Goal: Task Accomplishment & Management: Use online tool/utility

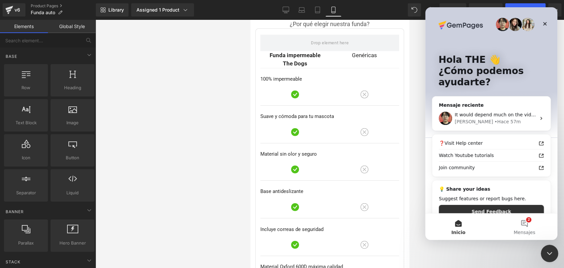
click at [545, 254] on icon "Cerrar Intercom Messenger" at bounding box center [549, 253] width 8 height 8
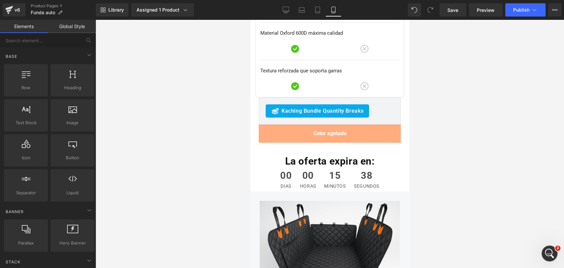
scroll to position [3037, 0]
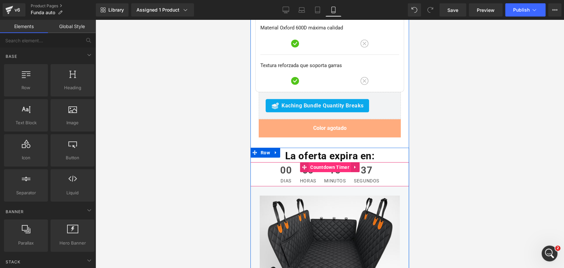
drag, startPoint x: 336, startPoint y: 118, endPoint x: 347, endPoint y: 121, distance: 11.0
click at [336, 162] on span "Countdown Timer" at bounding box center [330, 167] width 42 height 10
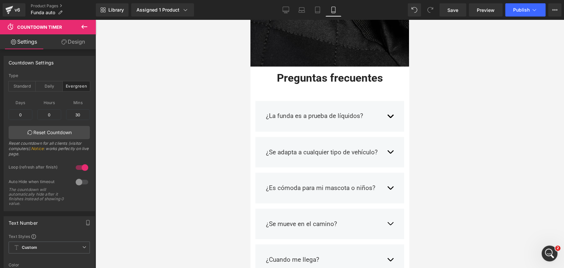
scroll to position [0, 0]
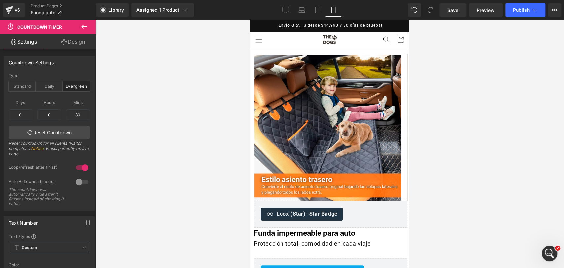
drag, startPoint x: 408, startPoint y: 218, endPoint x: 668, endPoint y: 39, distance: 315.3
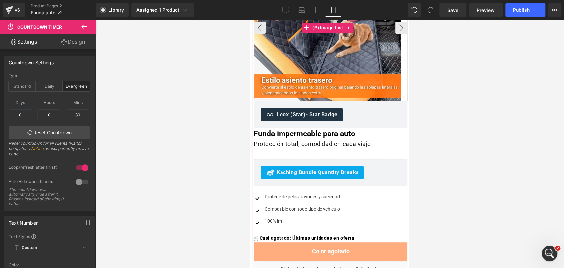
scroll to position [220, 0]
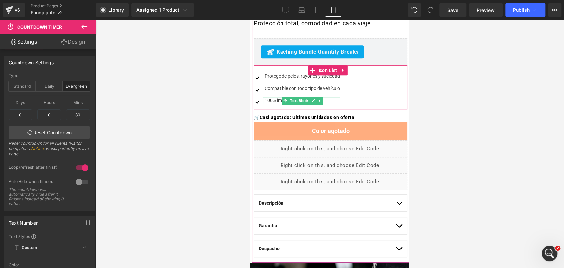
click at [277, 98] on div "100% im" at bounding box center [301, 100] width 77 height 7
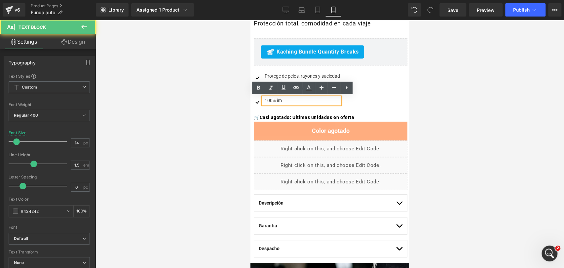
click at [285, 99] on div "100% im" at bounding box center [301, 100] width 77 height 7
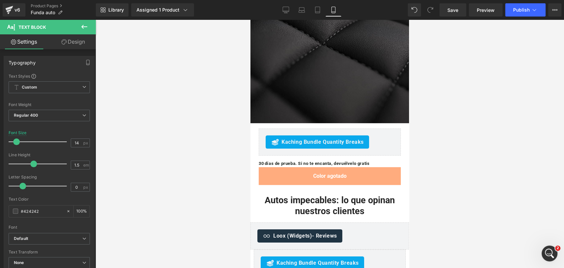
scroll to position [1395, 0]
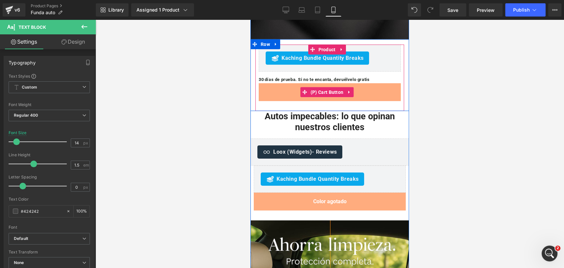
click at [323, 87] on span "(P) Cart Button" at bounding box center [327, 92] width 36 height 10
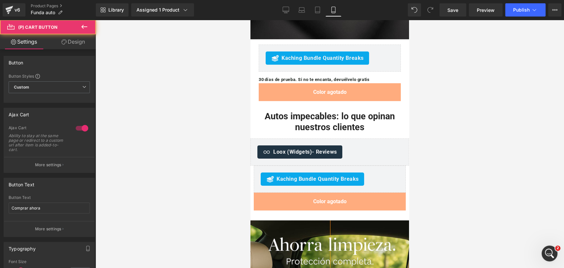
click at [82, 44] on link "Design" at bounding box center [73, 41] width 48 height 15
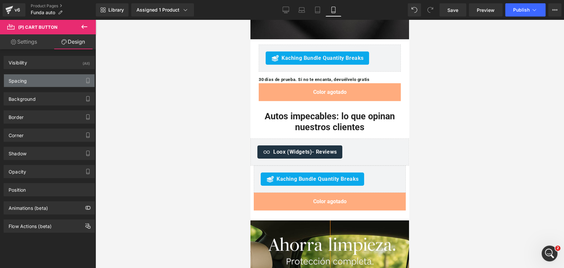
click at [51, 83] on div "Spacing" at bounding box center [49, 80] width 91 height 13
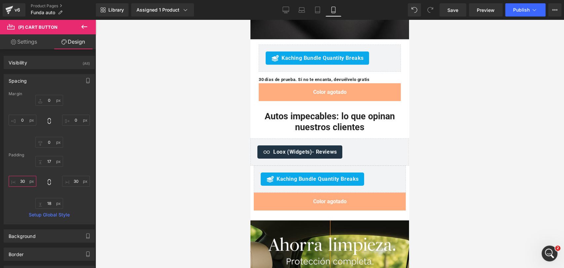
click at [26, 183] on input "30" at bounding box center [23, 181] width 28 height 11
click at [78, 184] on input "30" at bounding box center [76, 181] width 28 height 11
click at [72, 182] on input "30" at bounding box center [76, 181] width 28 height 11
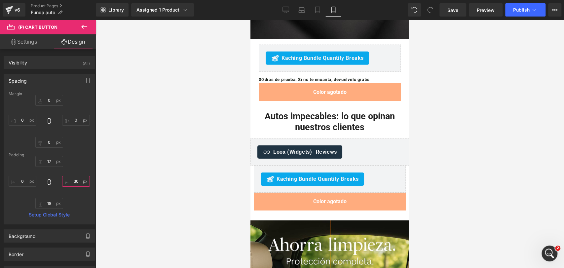
click at [72, 182] on input "30" at bounding box center [76, 181] width 28 height 11
click at [42, 199] on input "18" at bounding box center [49, 203] width 28 height 11
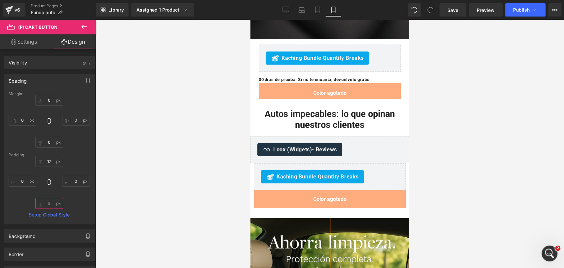
click at [46, 201] on input "5" at bounding box center [49, 203] width 28 height 11
click at [46, 200] on input "5" at bounding box center [49, 203] width 28 height 11
type input "0"
click at [48, 161] on input "17" at bounding box center [49, 161] width 28 height 11
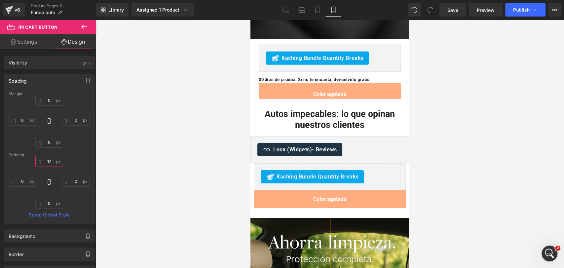
click at [48, 161] on input "17" at bounding box center [49, 161] width 28 height 11
type input "0"
click at [420, 123] on div at bounding box center [330, 144] width 469 height 248
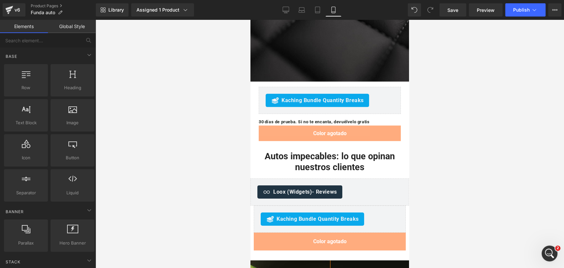
scroll to position [1322, 0]
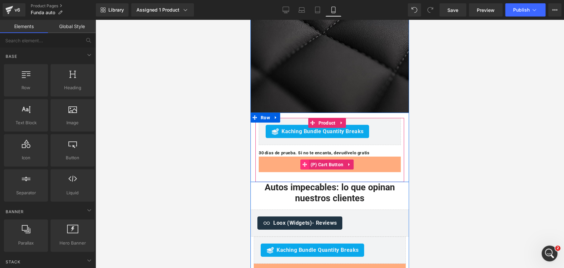
click at [327, 160] on span "(P) Cart Button" at bounding box center [327, 165] width 36 height 10
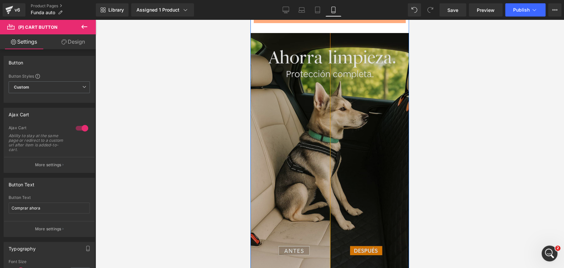
scroll to position [1615, 0]
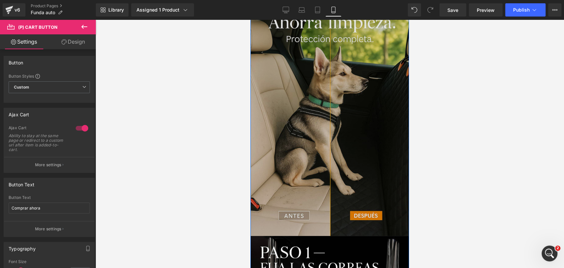
click at [348, 93] on img at bounding box center [329, 117] width 159 height 238
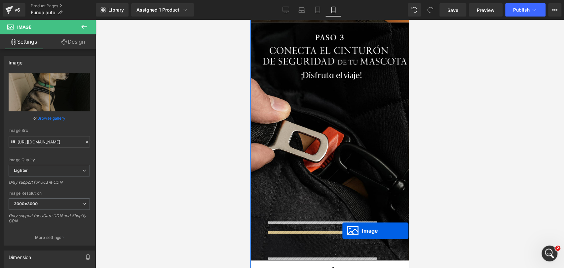
scroll to position [2031, 0]
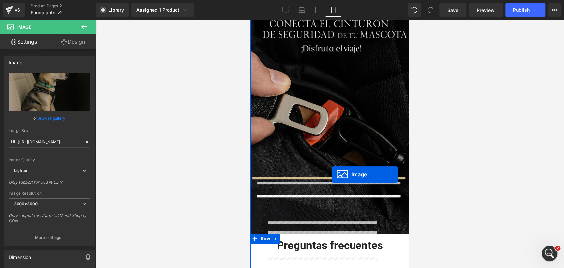
drag, startPoint x: 316, startPoint y: 77, endPoint x: 332, endPoint y: 174, distance: 99.1
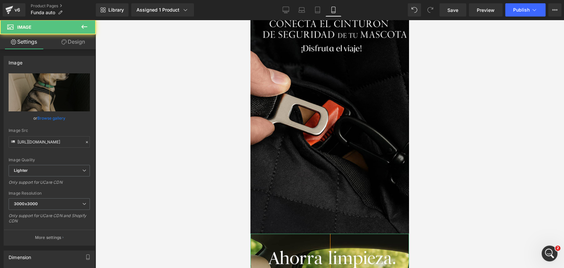
drag, startPoint x: 439, startPoint y: 129, endPoint x: 421, endPoint y: 131, distance: 18.3
click at [439, 129] on div at bounding box center [330, 144] width 469 height 248
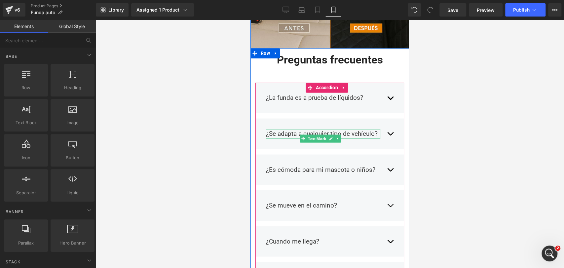
scroll to position [2455, 0]
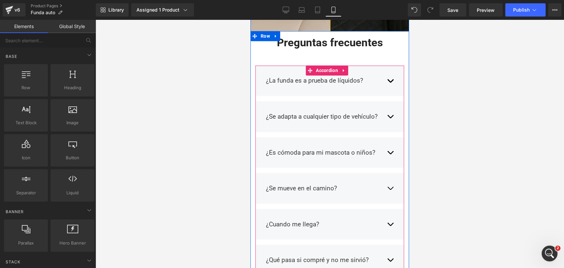
click at [387, 143] on button "button" at bounding box center [390, 152] width 7 height 19
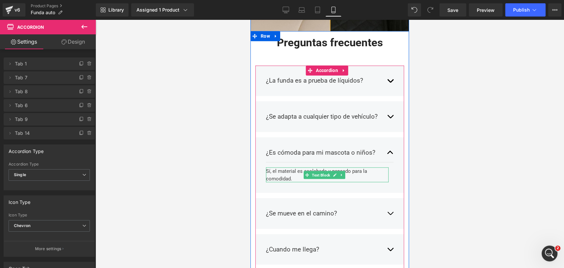
click at [352, 167] on div "Sí, el material es acolchado y pensado para la comodidad." at bounding box center [327, 174] width 123 height 15
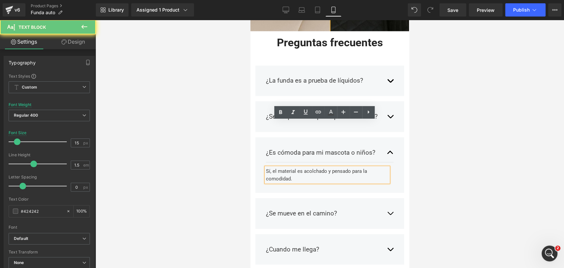
click at [353, 167] on div "Sí, el material es acolchado y pensado para la comodidad." at bounding box center [327, 174] width 123 height 15
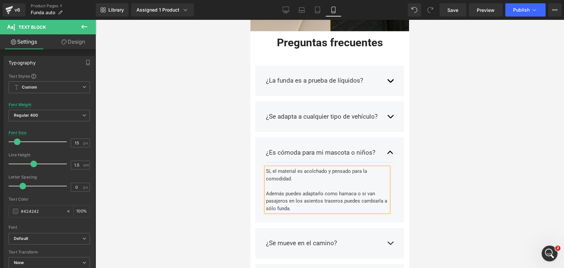
click at [481, 128] on div at bounding box center [330, 144] width 469 height 248
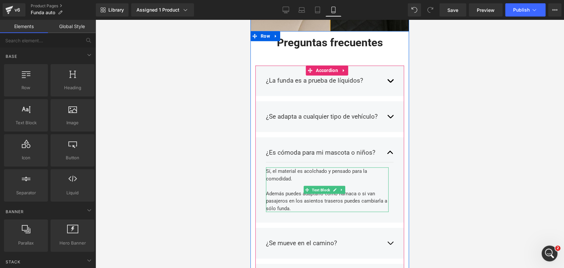
click at [313, 190] on div "Además puedes adaptarlo como hamaca o si van pasajeros en los asientos traseros…" at bounding box center [327, 201] width 123 height 22
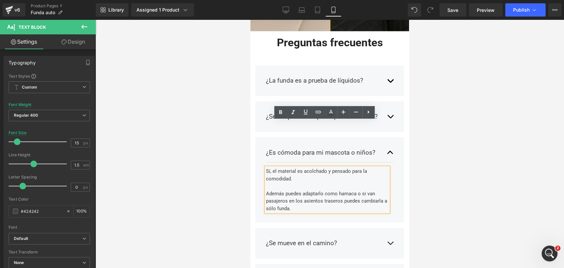
click at [443, 141] on div at bounding box center [330, 144] width 469 height 248
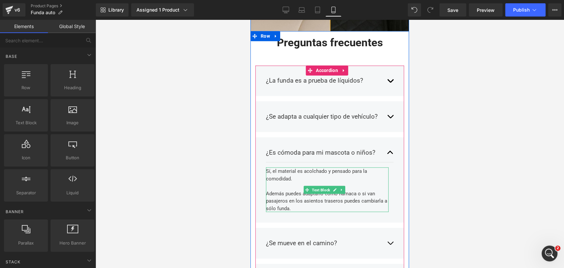
scroll to position [2491, 0]
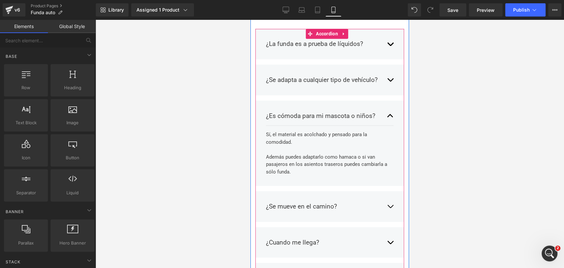
click at [287, 153] on div "Además puedes adaptarlo como hamaca o si van pasajeros en los asientos traseros…" at bounding box center [327, 164] width 123 height 22
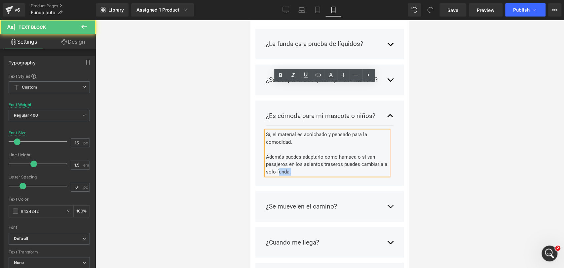
drag, startPoint x: 287, startPoint y: 126, endPoint x: 299, endPoint y: 125, distance: 12.6
click at [299, 153] on div "Además puedes adaptarlo como hamaca o si van pasajeros en los asientos traseros…" at bounding box center [327, 164] width 123 height 22
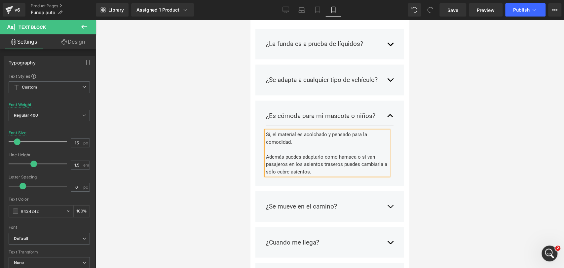
click at [418, 92] on div at bounding box center [330, 144] width 469 height 248
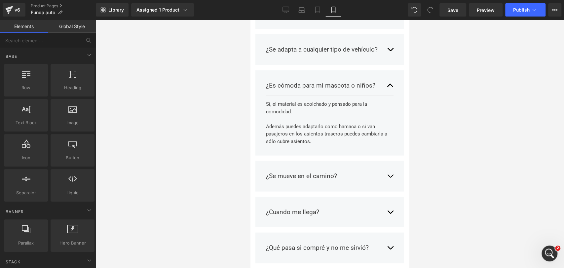
scroll to position [2565, 0]
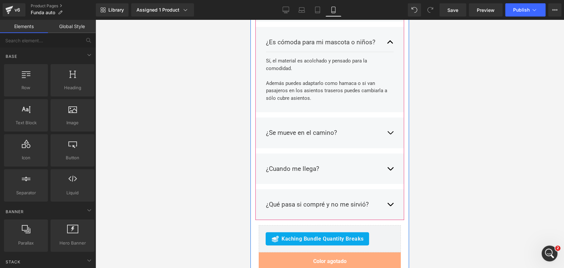
click at [387, 123] on button "button" at bounding box center [390, 132] width 7 height 19
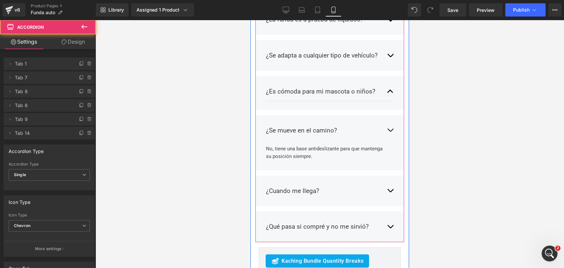
scroll to position [2510, 0]
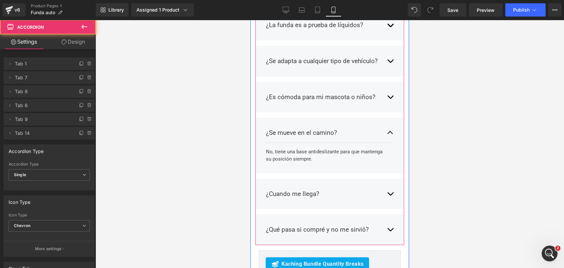
click at [387, 123] on button "button" at bounding box center [390, 132] width 7 height 19
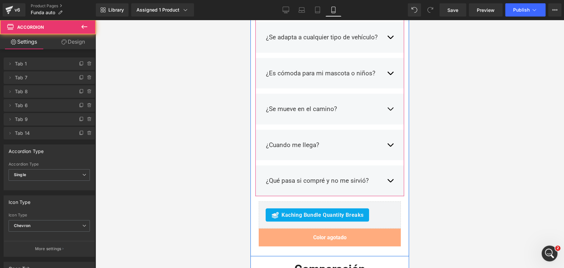
scroll to position [2547, 0]
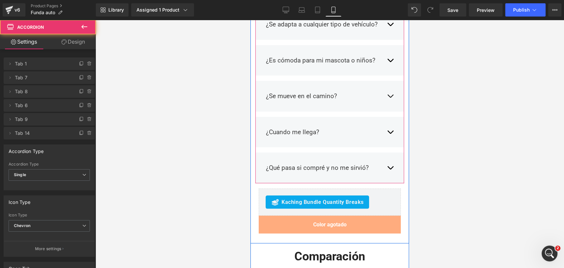
click at [387, 122] on button "button" at bounding box center [390, 131] width 7 height 19
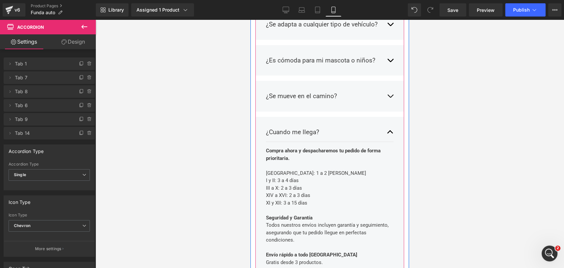
scroll to position [2583, 0]
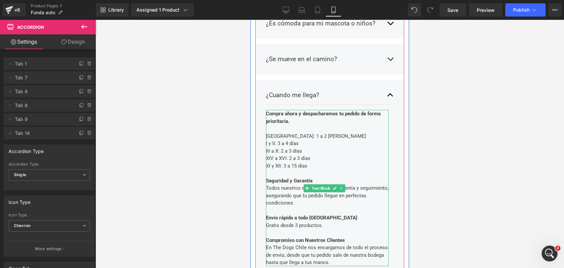
click at [310, 222] on div "Gratis desde 3 productos." at bounding box center [327, 226] width 123 height 8
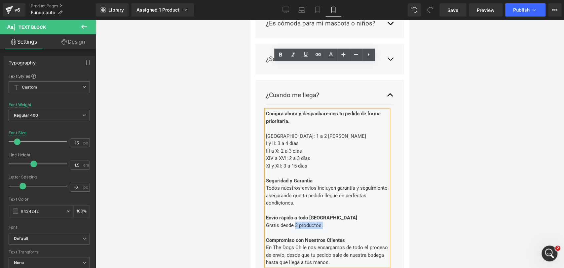
drag, startPoint x: 297, startPoint y: 180, endPoint x: 333, endPoint y: 179, distance: 36.0
click at [333, 222] on div "Gratis desde 3 productos." at bounding box center [327, 226] width 123 height 8
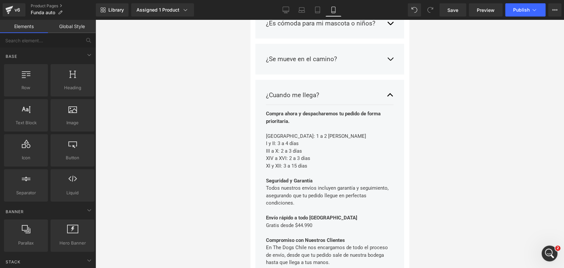
click at [435, 139] on div at bounding box center [330, 144] width 469 height 248
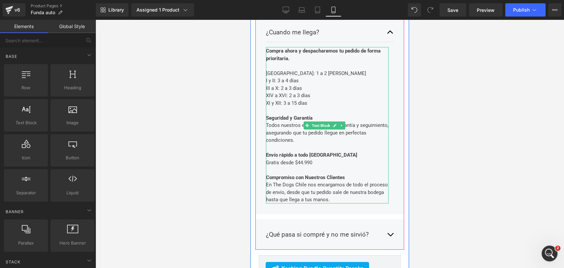
scroll to position [2657, 0]
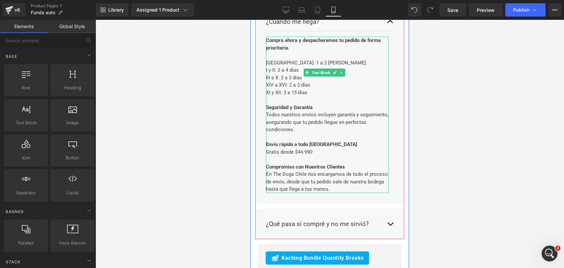
click at [353, 171] on div "En The Dogs Chile nos encargamos de todo el proceso de envío, desde que tu pedi…" at bounding box center [327, 182] width 123 height 22
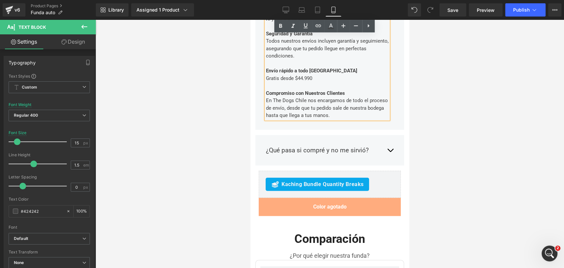
click at [387, 141] on button "button" at bounding box center [390, 150] width 7 height 19
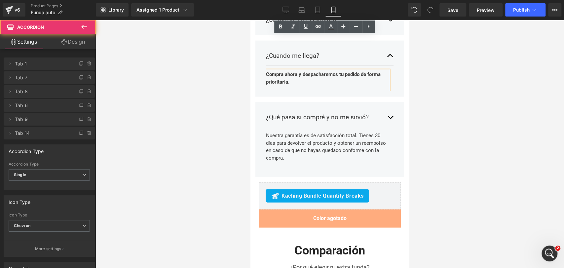
scroll to position [2564, 0]
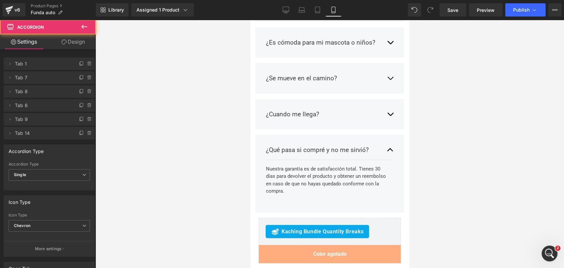
click at [387, 140] on button "button" at bounding box center [390, 149] width 7 height 19
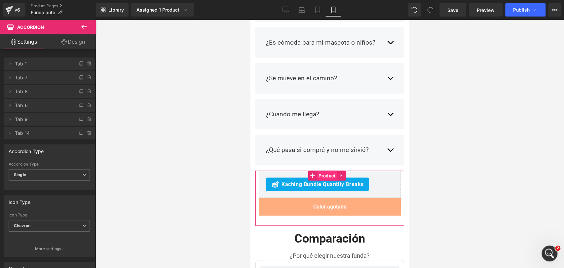
click at [332, 171] on span "Product" at bounding box center [327, 176] width 20 height 10
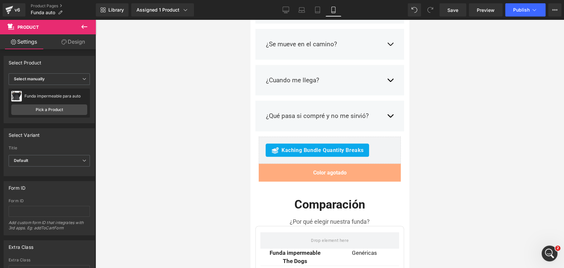
scroll to position [2638, 0]
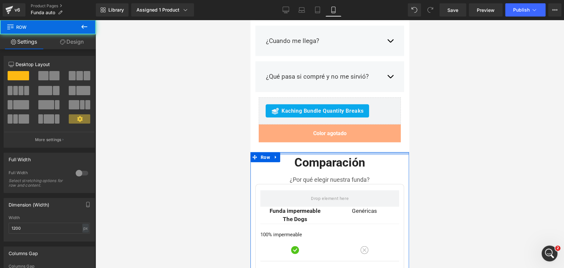
drag, startPoint x: 333, startPoint y: 106, endPoint x: 720, endPoint y: 127, distance: 387.9
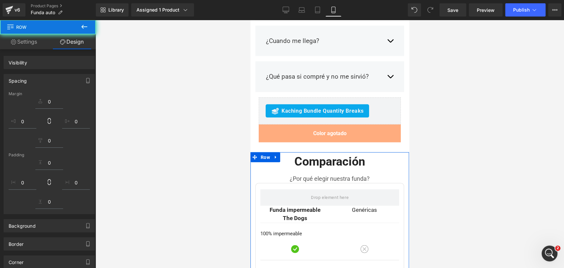
click at [470, 107] on div at bounding box center [330, 144] width 469 height 248
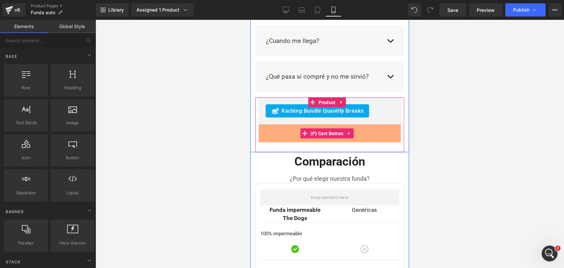
scroll to position [2711, 0]
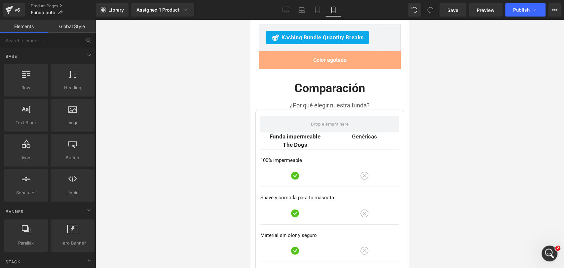
click at [439, 113] on div at bounding box center [330, 144] width 469 height 248
click at [465, 93] on div at bounding box center [330, 144] width 469 height 248
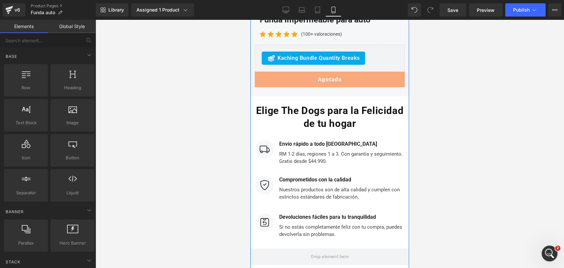
scroll to position [3372, 0]
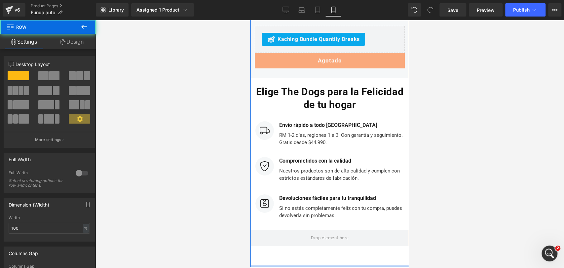
drag, startPoint x: 331, startPoint y: 217, endPoint x: 334, endPoint y: 210, distance: 8.5
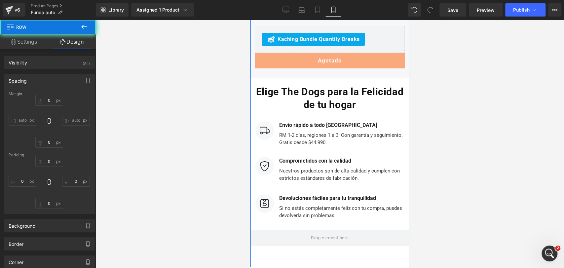
type input "0"
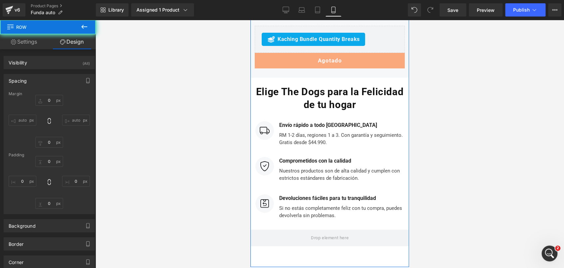
type input "0"
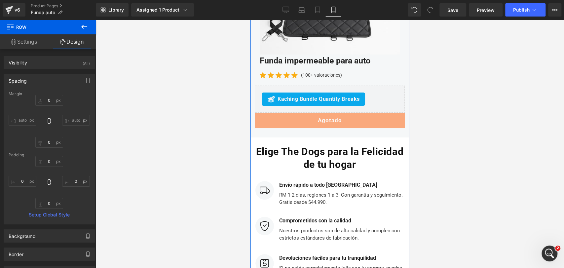
scroll to position [3325, 0]
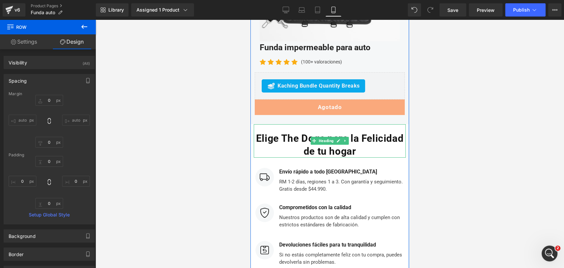
click at [315, 124] on div "Elige The Dogs para la Felicidad de tu hogar" at bounding box center [330, 140] width 152 height 33
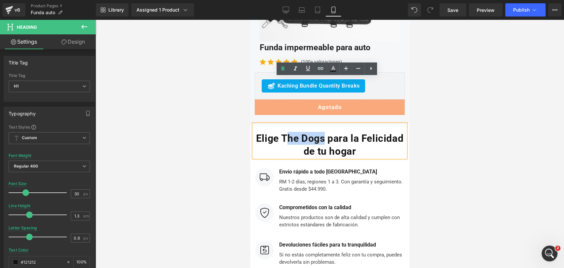
drag, startPoint x: 305, startPoint y: 90, endPoint x: 343, endPoint y: 96, distance: 38.4
click at [343, 133] on b "Elige The Dogs para la Felicidad de tu hogar" at bounding box center [329, 145] width 147 height 24
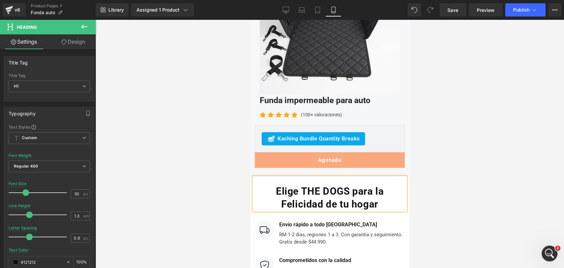
scroll to position [3328, 0]
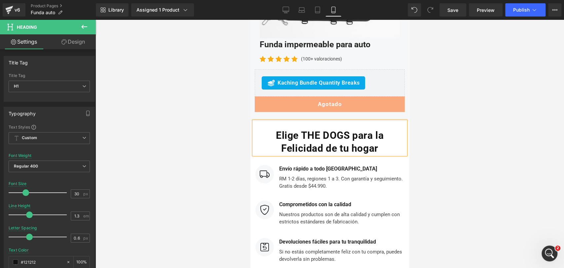
drag, startPoint x: 443, startPoint y: 98, endPoint x: 419, endPoint y: 105, distance: 25.3
click at [443, 99] on div at bounding box center [330, 144] width 469 height 248
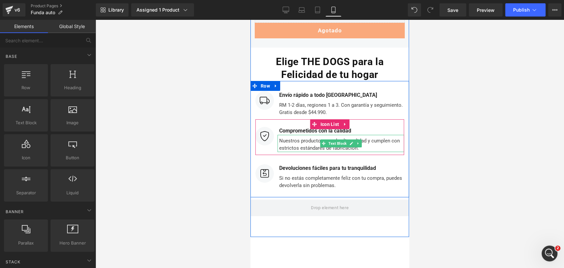
scroll to position [3439, 0]
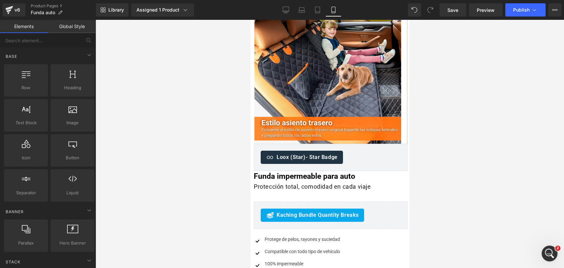
scroll to position [0, 0]
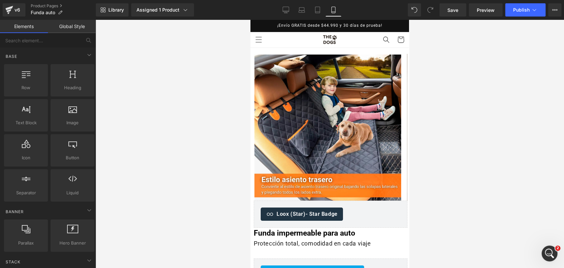
drag, startPoint x: 408, startPoint y: 230, endPoint x: 640, endPoint y: 36, distance: 302.4
click at [287, 2] on div "Library Assigned 1 Product Product Preview Funda impermeable para auto Manage a…" at bounding box center [330, 10] width 468 height 20
click at [287, 4] on link "Desktop" at bounding box center [286, 9] width 16 height 13
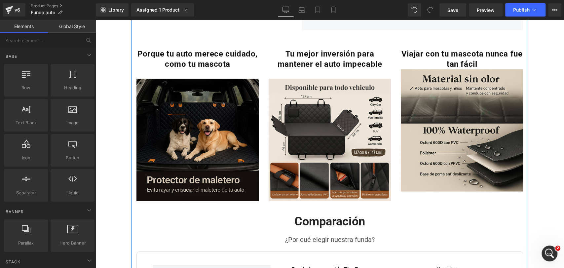
scroll to position [844, 0]
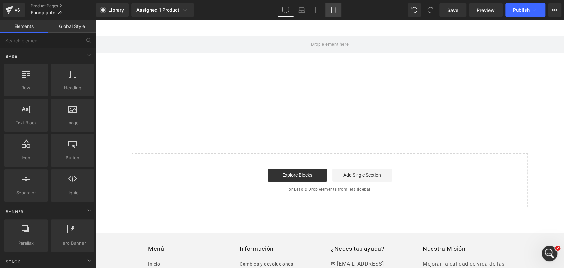
drag, startPoint x: 338, startPoint y: 6, endPoint x: 336, endPoint y: 12, distance: 6.6
click at [338, 6] on link "Mobile" at bounding box center [333, 9] width 16 height 13
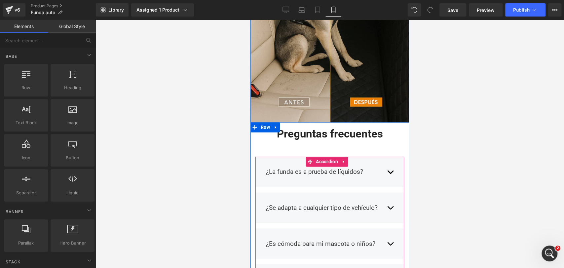
scroll to position [2376, 0]
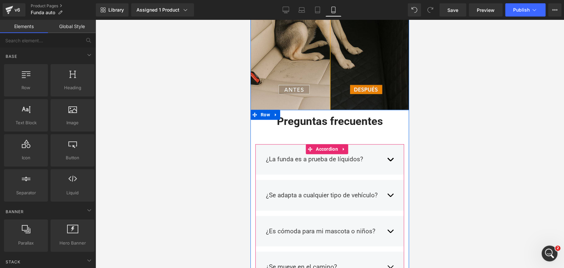
click at [387, 185] on button "button" at bounding box center [390, 194] width 7 height 19
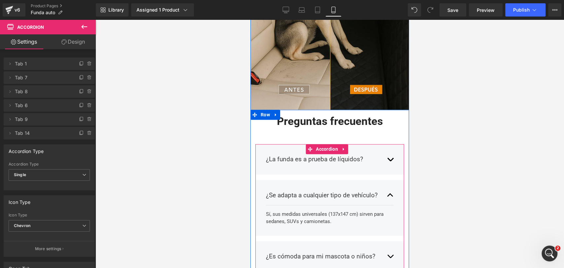
click at [387, 185] on button "button" at bounding box center [390, 194] width 7 height 19
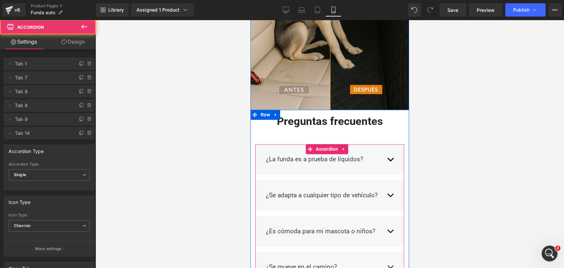
click at [387, 185] on button "button" at bounding box center [390, 194] width 7 height 19
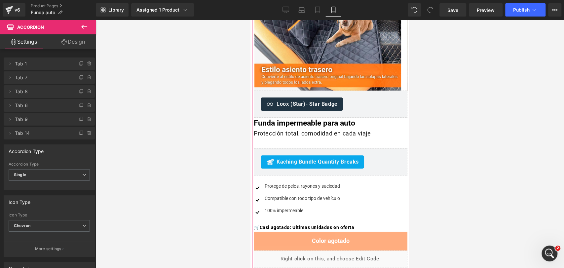
scroll to position [147, 0]
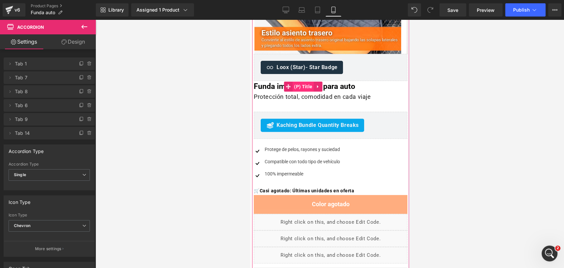
click at [311, 87] on span "(P) Title" at bounding box center [302, 87] width 21 height 10
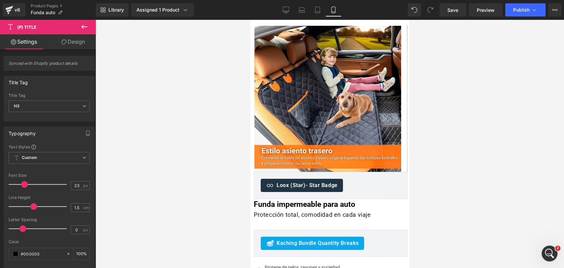
scroll to position [110, 0]
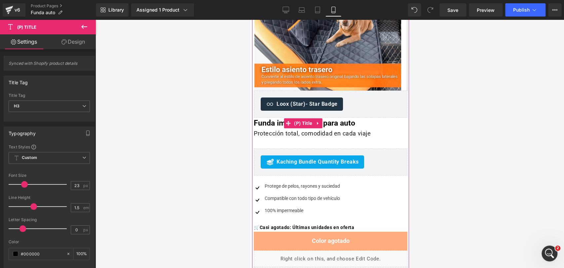
click at [267, 121] on link "Funda impermeable para auto" at bounding box center [304, 124] width 101 height 12
click at [269, 134] on h1 "Protección total, comodidad en cada viaje" at bounding box center [331, 134] width 154 height 10
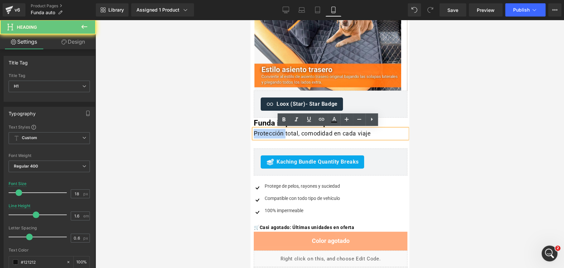
click at [269, 134] on h1 "Protección total, comodidad en cada viaje" at bounding box center [331, 134] width 154 height 10
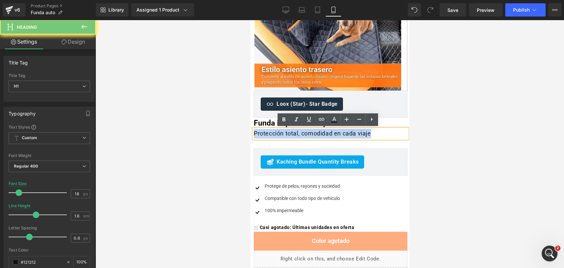
click at [269, 134] on h1 "Protección total, comodidad en cada viaje" at bounding box center [331, 134] width 154 height 10
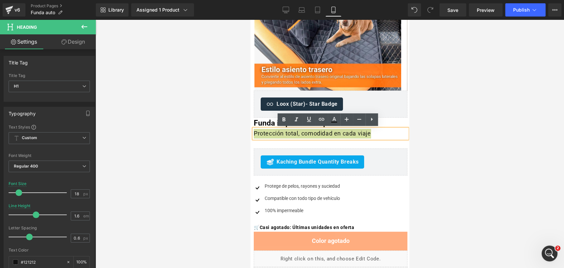
click at [449, 109] on div at bounding box center [330, 144] width 469 height 248
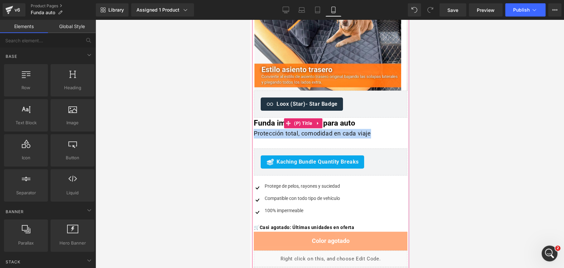
click at [398, 125] on h3 "Funda impermeable para auto" at bounding box center [331, 124] width 154 height 12
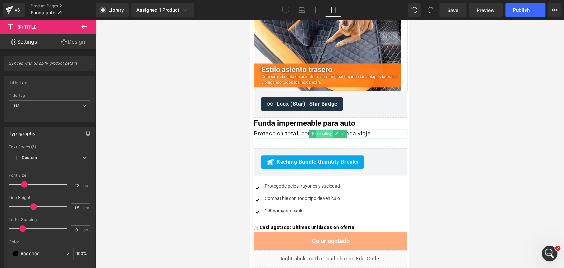
click at [321, 132] on span "Heading" at bounding box center [325, 134] width 18 height 8
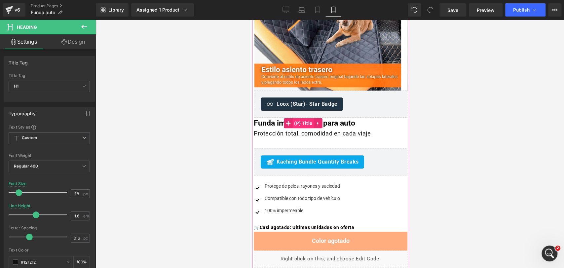
click at [309, 122] on span "(P) Title" at bounding box center [302, 123] width 21 height 10
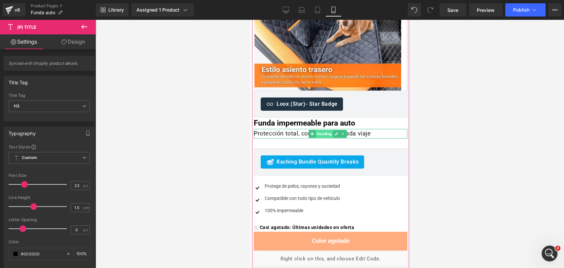
click at [322, 135] on span "Heading" at bounding box center [325, 134] width 18 height 8
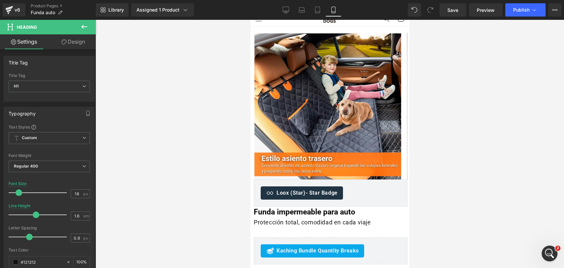
scroll to position [0, 0]
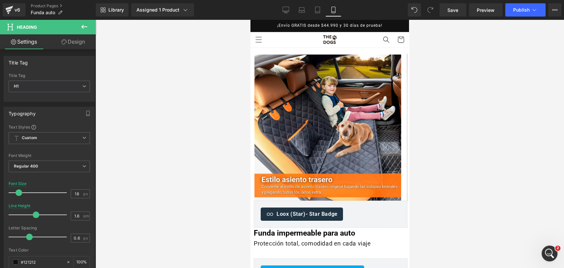
drag, startPoint x: 405, startPoint y: 87, endPoint x: 655, endPoint y: 34, distance: 255.2
click at [161, 13] on div "Assigned 1 Product" at bounding box center [162, 10] width 52 height 7
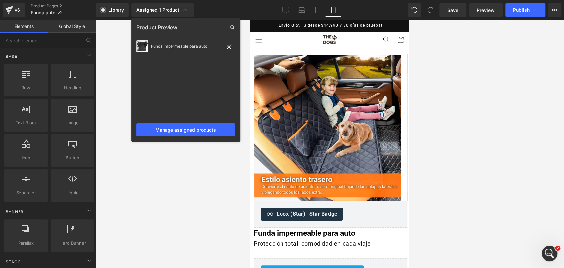
click at [124, 50] on div at bounding box center [330, 144] width 469 height 248
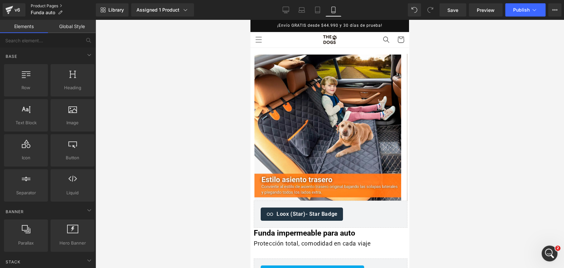
click at [61, 6] on link "Product Pages" at bounding box center [63, 5] width 65 height 5
click at [288, 7] on icon at bounding box center [286, 10] width 7 height 7
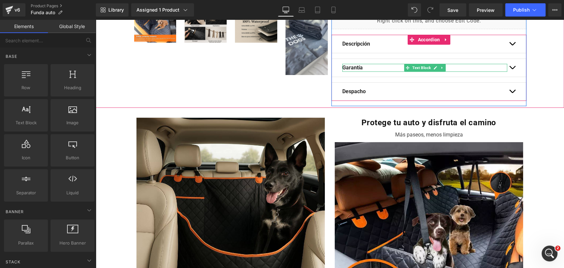
scroll to position [286, 0]
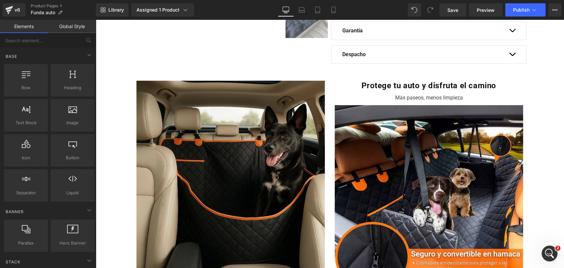
click at [529, 17] on div "Library Assigned 1 Product Product Preview Funda impermeable para auto Manage a…" at bounding box center [330, 10] width 468 height 20
click at [529, 14] on button "Publish" at bounding box center [525, 9] width 40 height 13
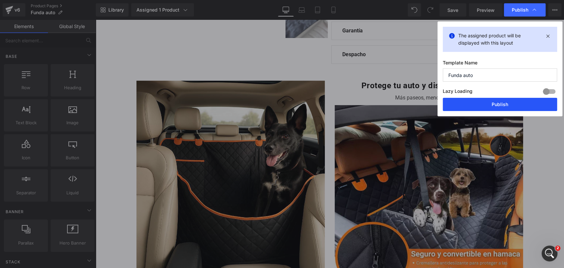
click at [505, 102] on button "Publish" at bounding box center [500, 104] width 114 height 13
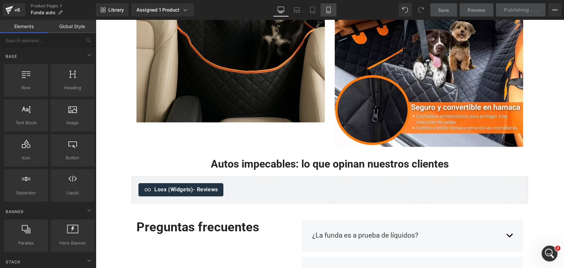
click at [329, 9] on icon at bounding box center [328, 10] width 7 height 7
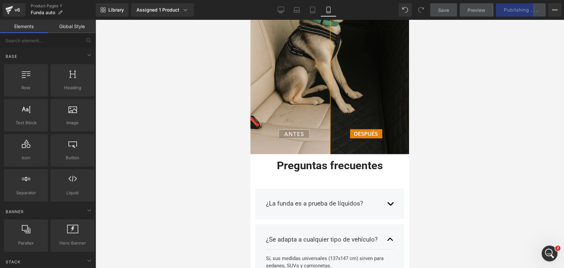
scroll to position [2316, 0]
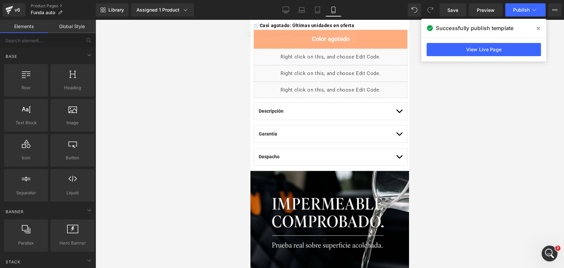
drag, startPoint x: 407, startPoint y: 143, endPoint x: 684, endPoint y: 53, distance: 291.0
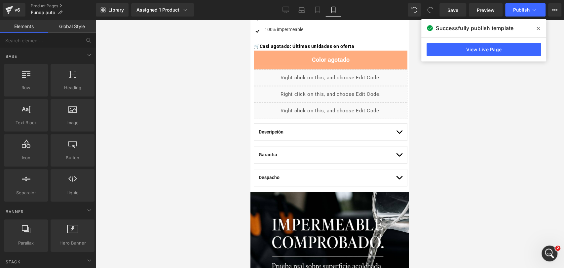
click at [541, 27] on span at bounding box center [538, 28] width 11 height 11
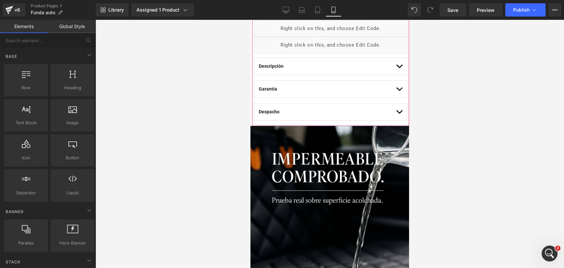
scroll to position [367, 0]
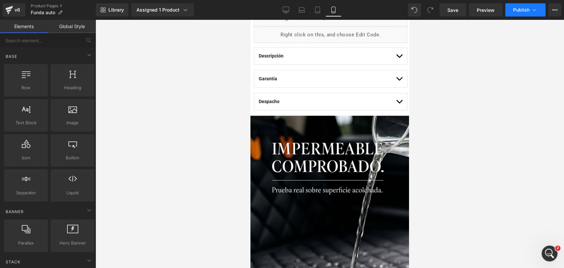
click at [509, 10] on button "Publish" at bounding box center [525, 9] width 40 height 13
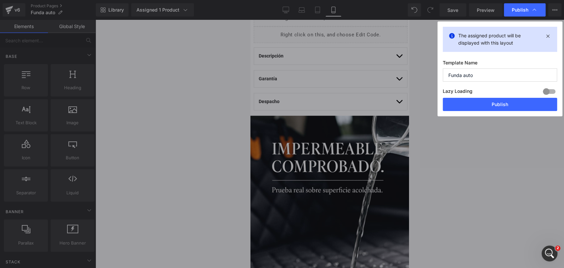
click at [535, 86] on div "Template Name Funda auto Lazy Loading Build Upgrade plan to unlock Lazy loading…" at bounding box center [500, 79] width 114 height 38
drag, startPoint x: 545, startPoint y: 89, endPoint x: 502, endPoint y: 92, distance: 43.1
click at [545, 89] on div at bounding box center [549, 91] width 16 height 11
drag, startPoint x: 436, startPoint y: 84, endPoint x: 412, endPoint y: 76, distance: 24.3
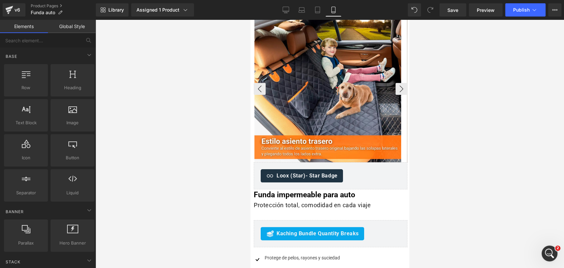
scroll to position [0, 0]
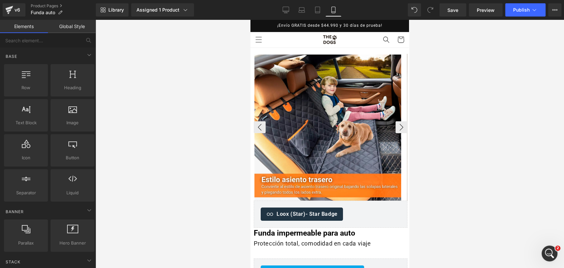
click at [328, 69] on img at bounding box center [327, 128] width 147 height 147
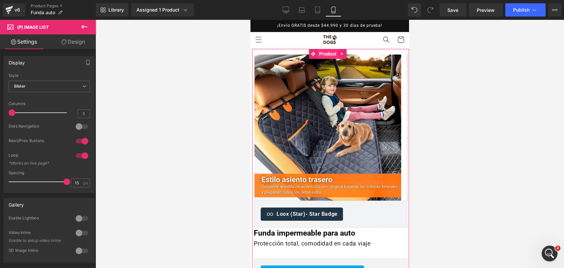
click at [326, 56] on span "Product" at bounding box center [328, 54] width 20 height 10
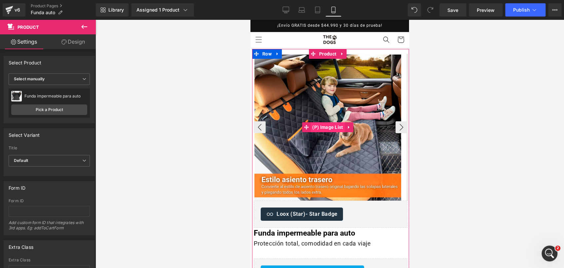
click at [325, 126] on span "(P) Image List" at bounding box center [328, 127] width 34 height 10
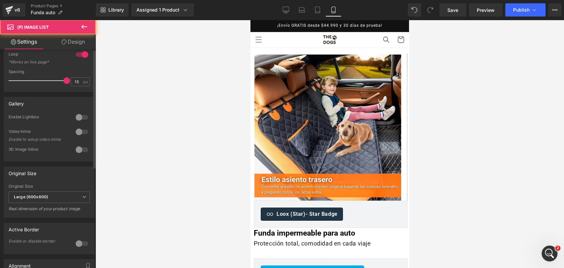
scroll to position [220, 0]
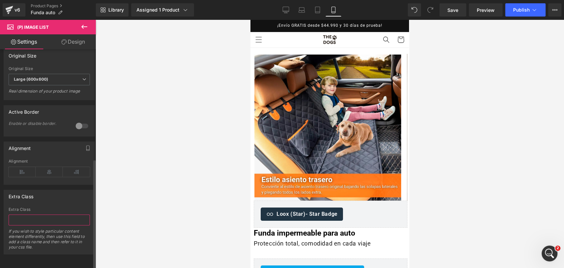
click at [73, 215] on input "text" at bounding box center [49, 219] width 81 height 11
click at [550, 253] on icon "Abrir Intercom Messenger" at bounding box center [548, 252] width 11 height 11
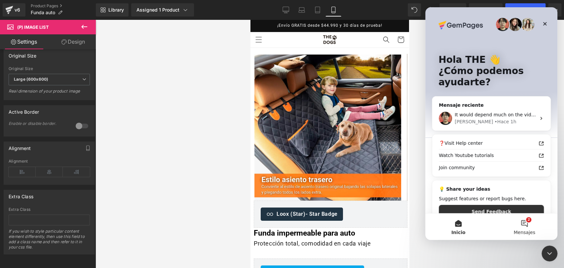
click at [529, 220] on button "2 Mensajes" at bounding box center [524, 226] width 66 height 26
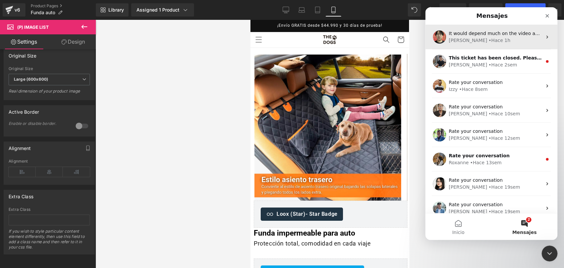
click at [482, 37] on div "[PERSON_NAME] • Hace 1h" at bounding box center [495, 40] width 93 height 7
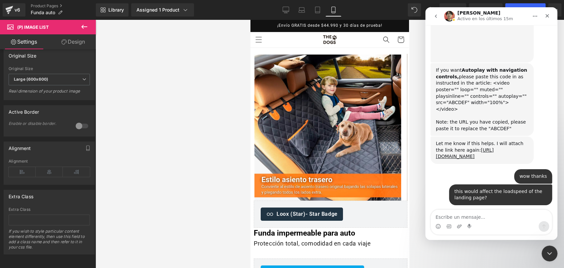
scroll to position [687, 0]
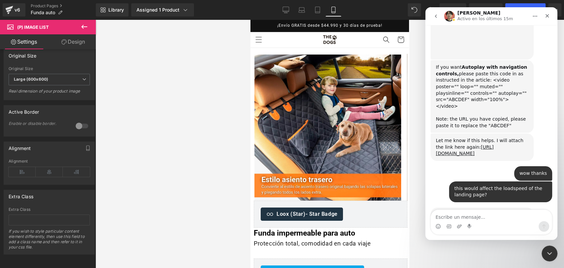
click at [440, 13] on button "go back" at bounding box center [436, 16] width 13 height 13
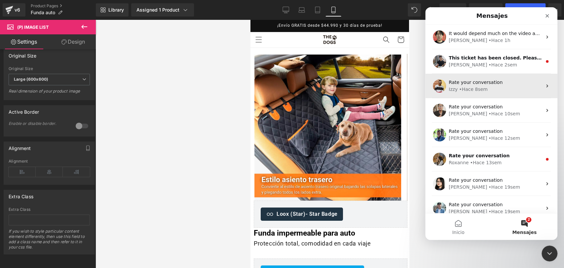
click at [476, 79] on div "Rate your conversation" at bounding box center [495, 82] width 93 height 7
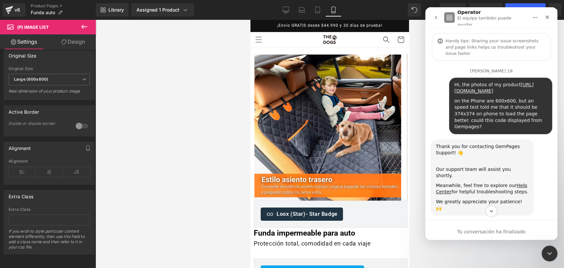
click at [433, 13] on button "go back" at bounding box center [436, 17] width 13 height 13
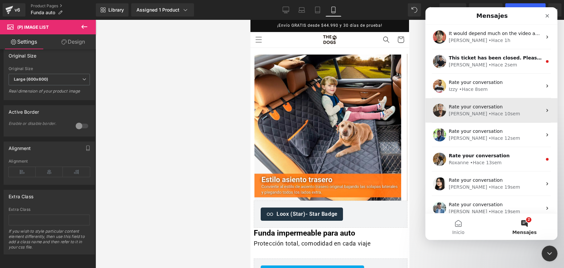
click at [497, 115] on div "[PERSON_NAME] • Hace 10sem" at bounding box center [495, 113] width 93 height 7
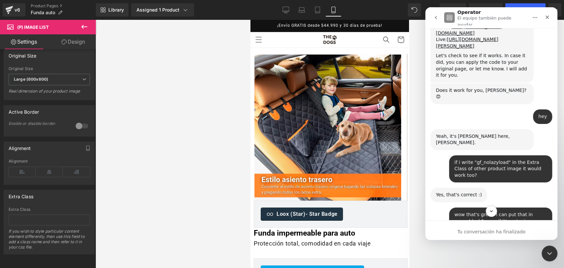
scroll to position [661, 0]
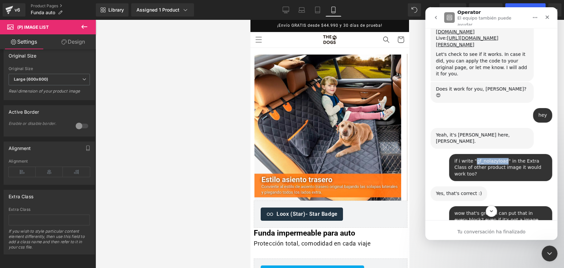
drag, startPoint x: 470, startPoint y: 126, endPoint x: 498, endPoint y: 127, distance: 28.4
click at [498, 158] on div "if i write "gf_nolazyload" in the Extra Class of other product image it would w…" at bounding box center [500, 167] width 93 height 19
copy div "gf_nolazyload"
click at [513, 154] on div "if i write "gf_nolazyload" in the Extra Class of other product image it would w…" at bounding box center [500, 167] width 103 height 27
drag, startPoint x: 63, startPoint y: 203, endPoint x: 69, endPoint y: 200, distance: 6.4
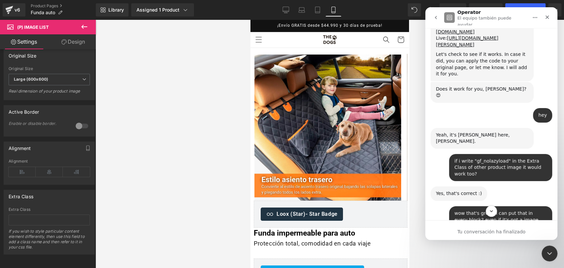
click at [63, 203] on div at bounding box center [282, 124] width 564 height 248
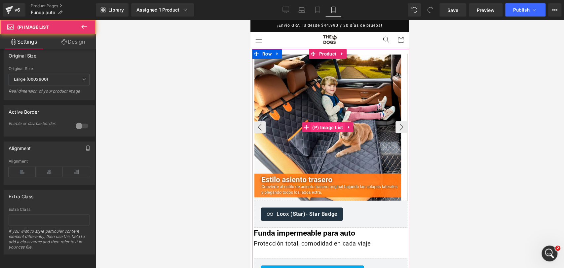
click at [336, 130] on span "(P) Image List" at bounding box center [328, 128] width 34 height 10
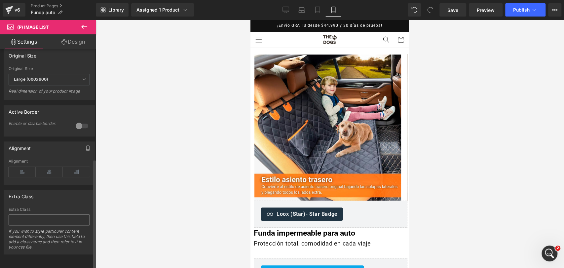
drag, startPoint x: 32, startPoint y: 210, endPoint x: 32, endPoint y: 217, distance: 7.9
click at [32, 217] on div "Extra Class If you wish to style particular content element differently, then u…" at bounding box center [49, 230] width 81 height 47
click at [33, 217] on input "text" at bounding box center [49, 219] width 81 height 11
paste input "gf_nolazyload"
type input "gf_nolazyload"
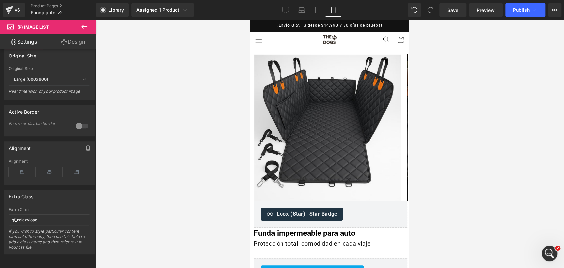
click at [441, 82] on div at bounding box center [330, 144] width 469 height 248
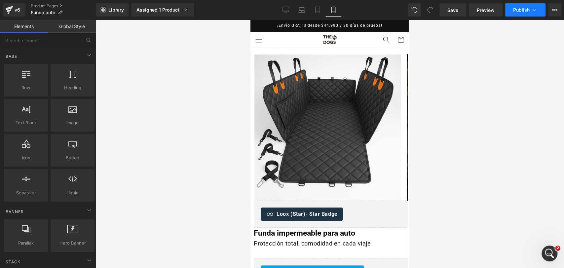
click at [517, 7] on span "Publish" at bounding box center [521, 9] width 17 height 5
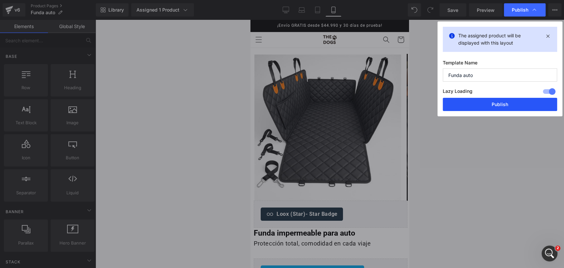
click at [495, 100] on button "Publish" at bounding box center [500, 104] width 114 height 13
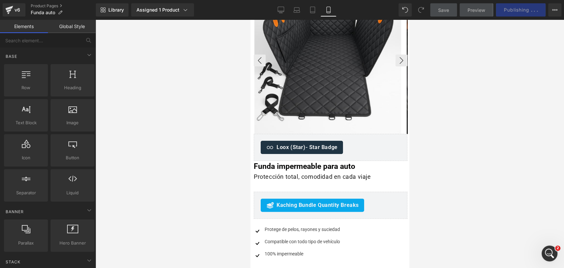
scroll to position [0, 0]
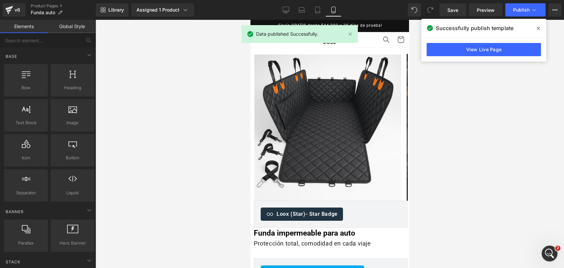
drag, startPoint x: 537, startPoint y: 30, endPoint x: 532, endPoint y: 31, distance: 5.8
click at [537, 30] on icon at bounding box center [538, 28] width 3 height 5
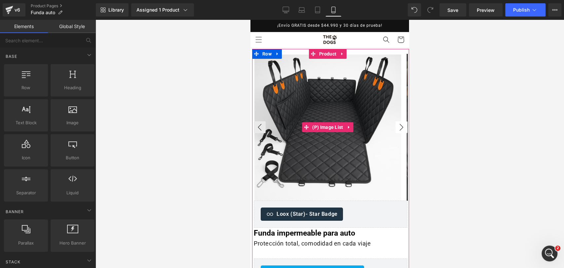
click at [396, 130] on button "›" at bounding box center [402, 127] width 12 height 12
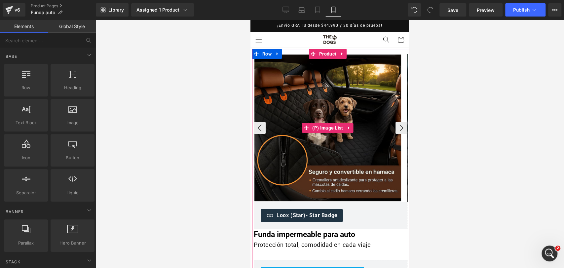
drag, startPoint x: 265, startPoint y: 124, endPoint x: 273, endPoint y: 121, distance: 8.1
click at [265, 125] on button "‹" at bounding box center [260, 128] width 12 height 12
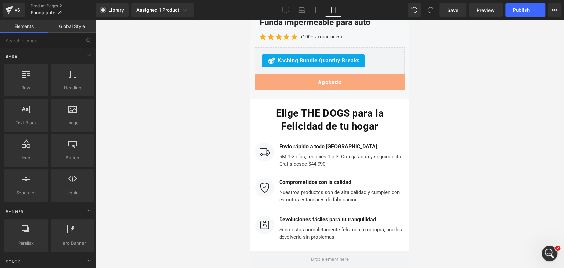
scroll to position [3408, 0]
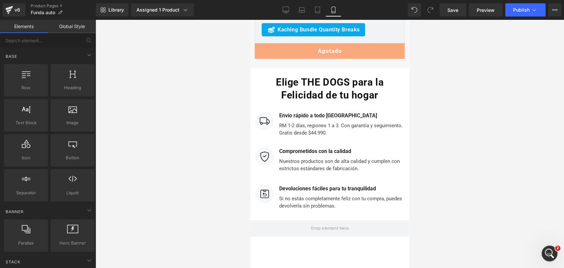
drag, startPoint x: 405, startPoint y: 43, endPoint x: 693, endPoint y: 244, distance: 351.4
click at [293, 14] on link "Desktop" at bounding box center [286, 9] width 16 height 13
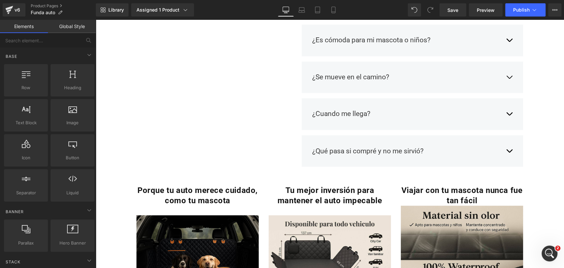
scroll to position [843, 0]
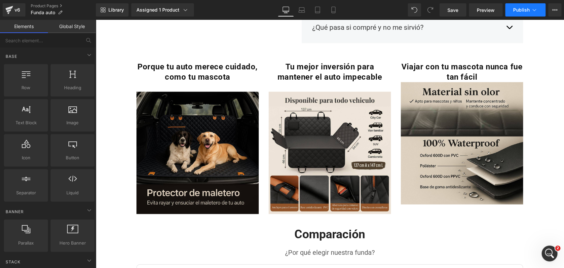
click at [521, 13] on button "Publish" at bounding box center [525, 9] width 40 height 13
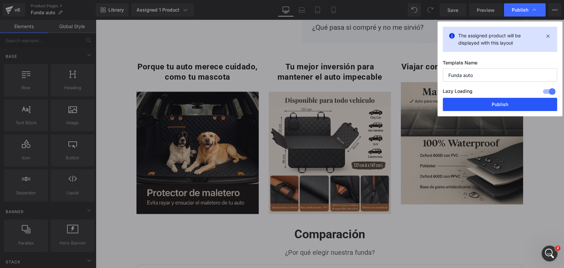
click at [502, 99] on button "Publish" at bounding box center [500, 104] width 114 height 13
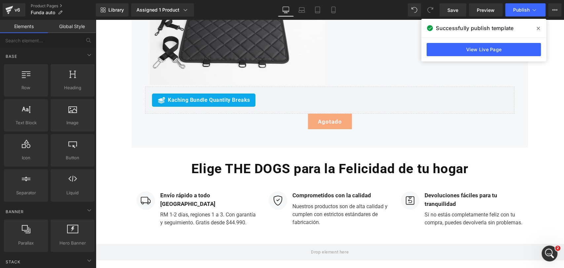
scroll to position [0, 0]
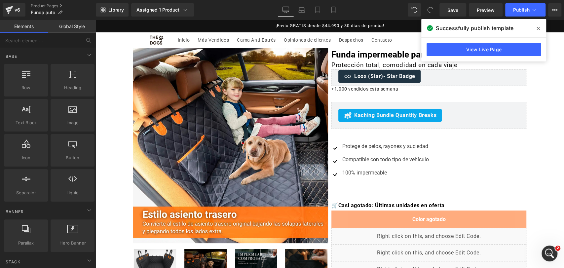
drag, startPoint x: 564, startPoint y: 203, endPoint x: 619, endPoint y: 38, distance: 174.6
drag, startPoint x: 534, startPoint y: 31, endPoint x: 418, endPoint y: 14, distance: 117.5
click at [534, 31] on span at bounding box center [538, 28] width 11 height 11
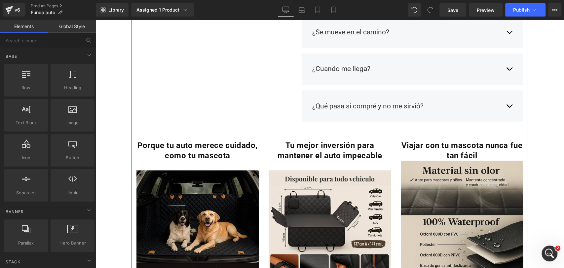
scroll to position [808, 0]
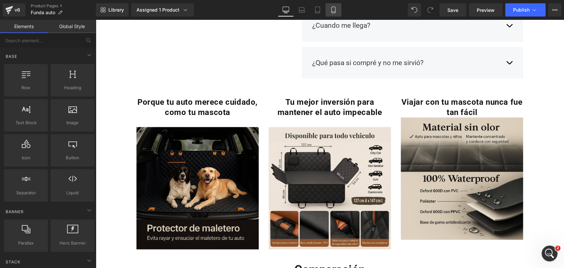
click at [333, 11] on icon at bounding box center [333, 10] width 7 height 7
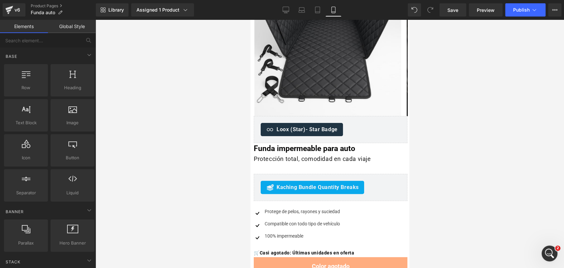
scroll to position [0, 0]
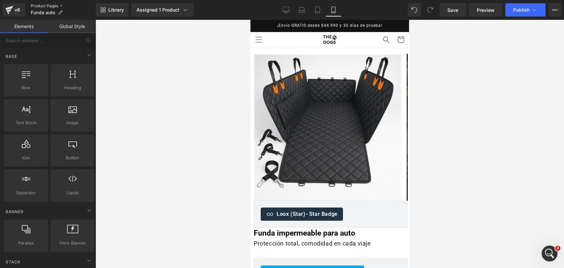
click at [48, 5] on link "Product Pages" at bounding box center [63, 5] width 65 height 5
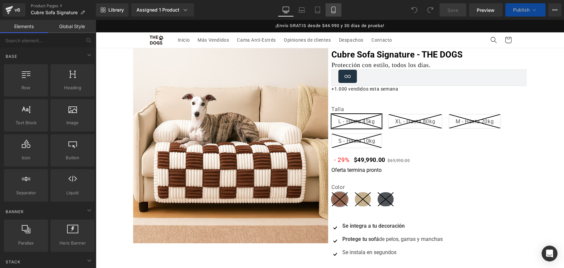
click at [334, 11] on icon at bounding box center [333, 10] width 7 height 7
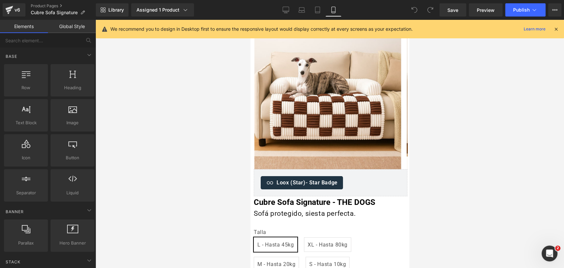
scroll to position [27, 0]
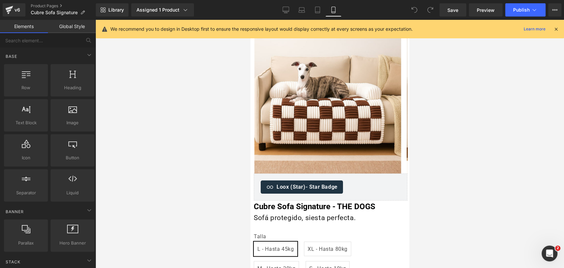
drag, startPoint x: 407, startPoint y: 209, endPoint x: 624, endPoint y: 54, distance: 266.1
click at [555, 26] on icon at bounding box center [556, 29] width 6 height 6
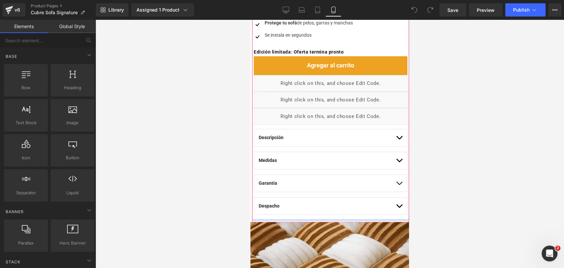
scroll to position [367, 0]
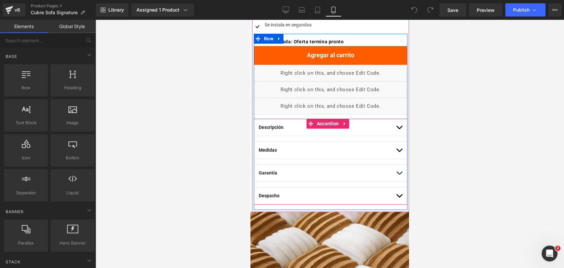
click at [396, 128] on button "button" at bounding box center [399, 127] width 7 height 17
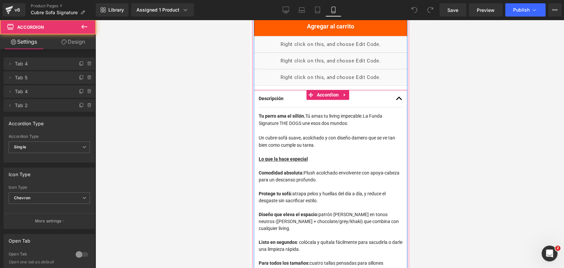
scroll to position [440, 0]
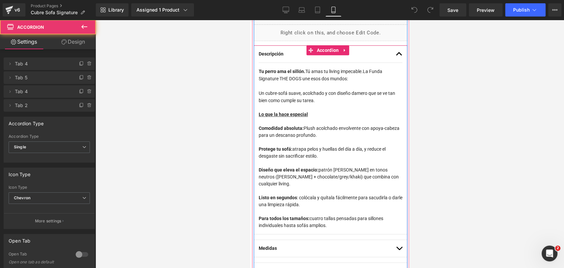
click at [396, 53] on button "button" at bounding box center [399, 54] width 7 height 17
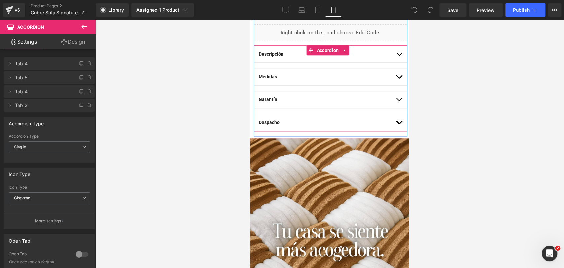
click at [396, 80] on button "button" at bounding box center [399, 76] width 7 height 17
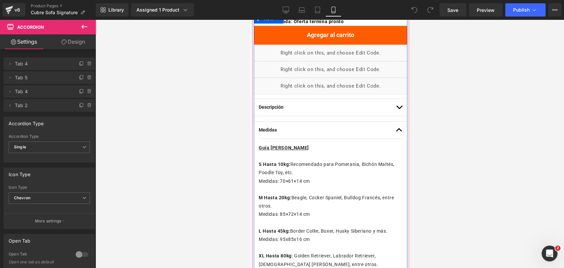
scroll to position [404, 0]
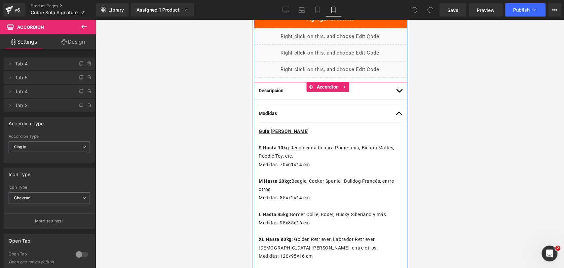
click at [399, 115] on span "button" at bounding box center [399, 115] width 0 height 0
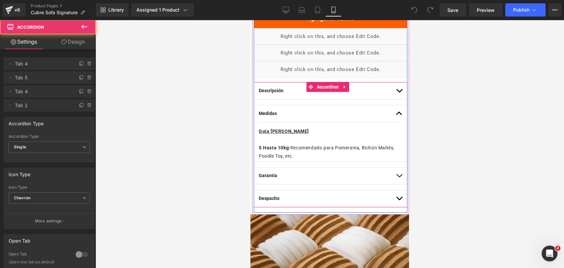
click at [396, 89] on button "button" at bounding box center [399, 90] width 7 height 17
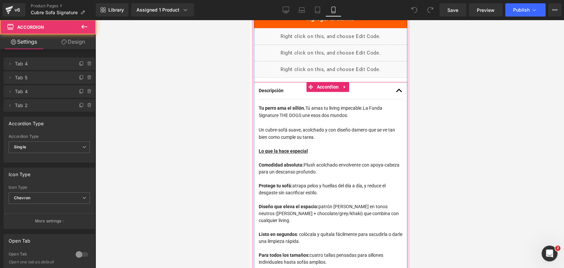
click at [396, 89] on button "button" at bounding box center [399, 90] width 7 height 17
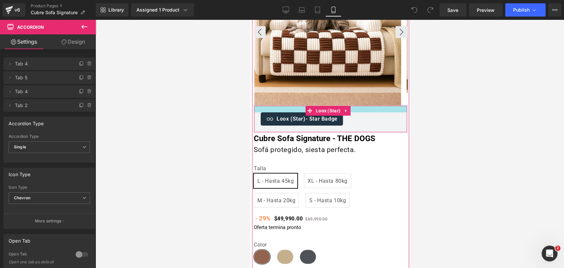
scroll to position [73, 0]
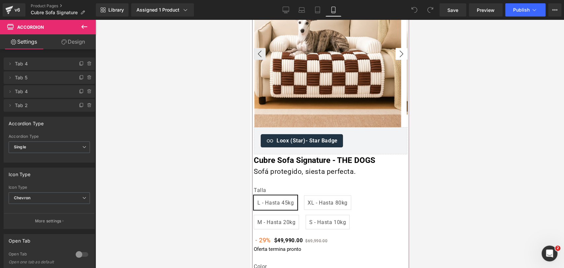
click at [397, 58] on button "›" at bounding box center [402, 54] width 12 height 12
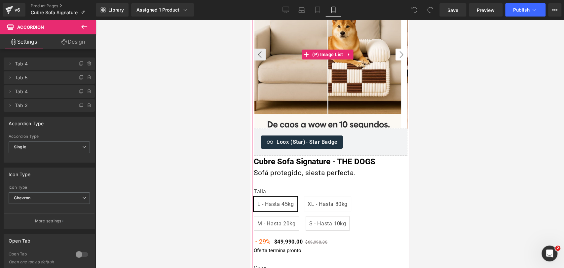
click at [397, 58] on button "›" at bounding box center [402, 55] width 12 height 12
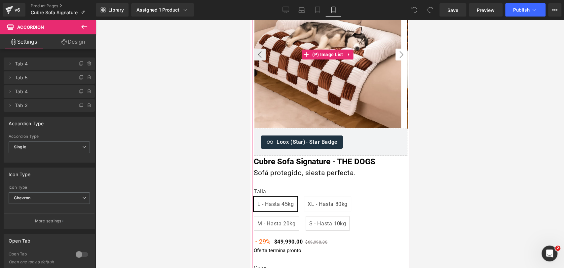
click at [397, 58] on button "›" at bounding box center [402, 55] width 12 height 12
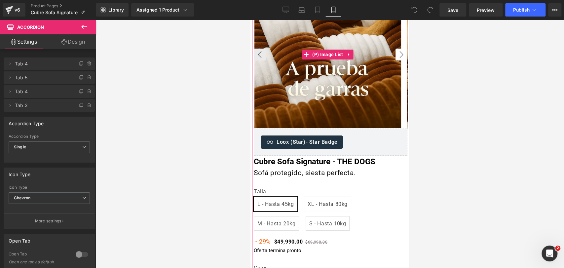
click at [397, 58] on button "›" at bounding box center [402, 55] width 12 height 12
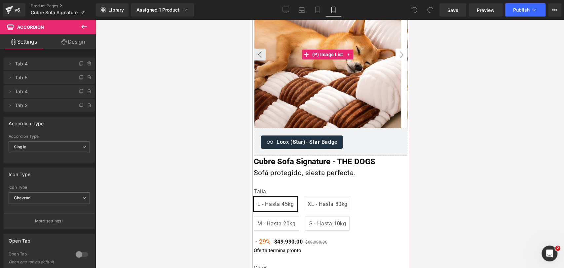
click at [397, 58] on button "›" at bounding box center [402, 55] width 12 height 12
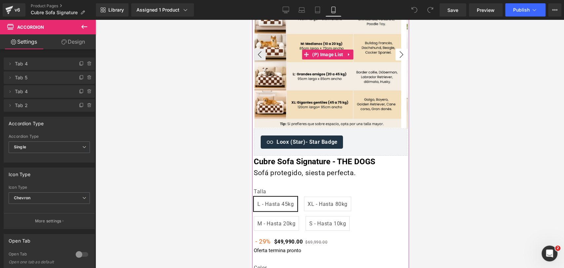
click at [397, 58] on button "›" at bounding box center [402, 55] width 12 height 12
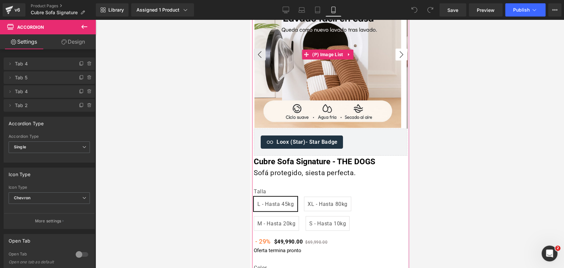
click at [397, 58] on button "›" at bounding box center [402, 55] width 12 height 12
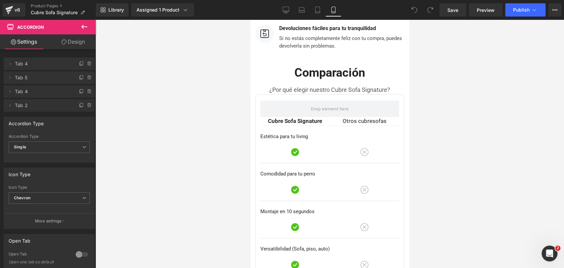
scroll to position [2019, 0]
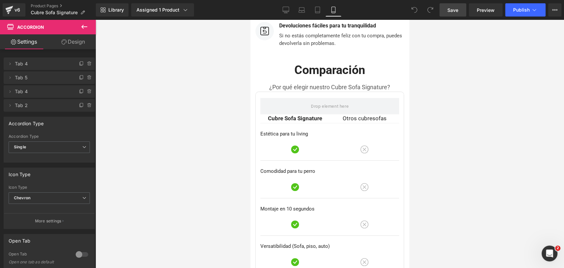
click at [457, 12] on span "Save" at bounding box center [452, 10] width 11 height 7
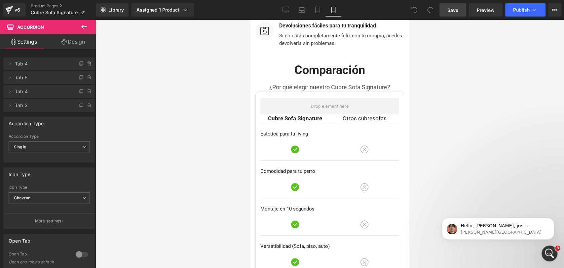
scroll to position [0, 0]
